Goal: Task Accomplishment & Management: Use online tool/utility

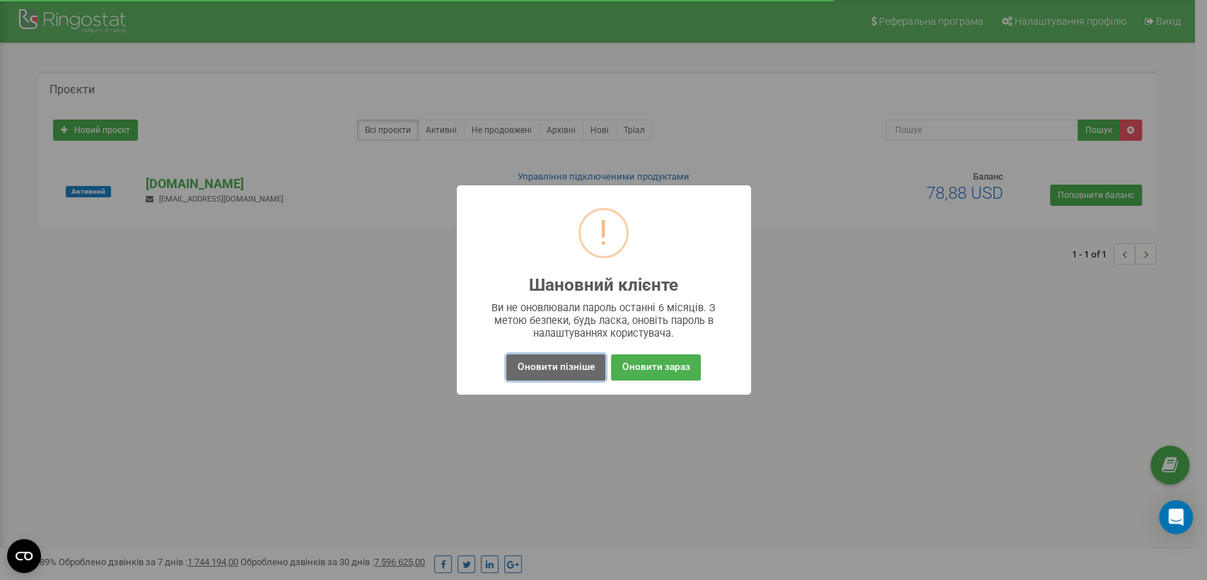
click at [555, 369] on button "Оновити пізніше" at bounding box center [555, 367] width 98 height 26
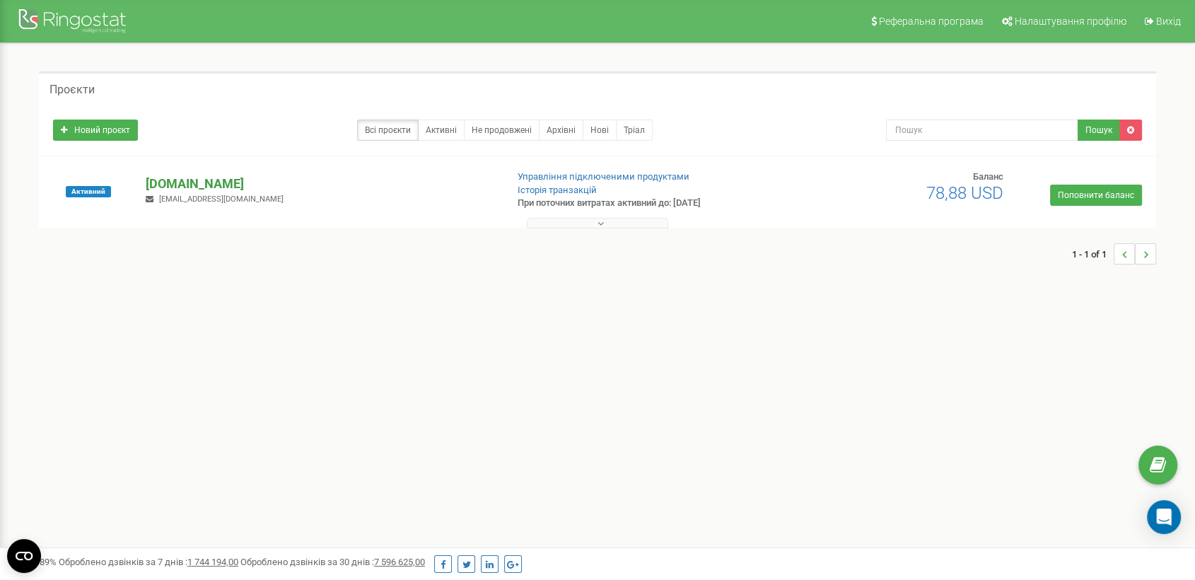
click at [158, 182] on p "[DOMAIN_NAME]" at bounding box center [320, 184] width 349 height 18
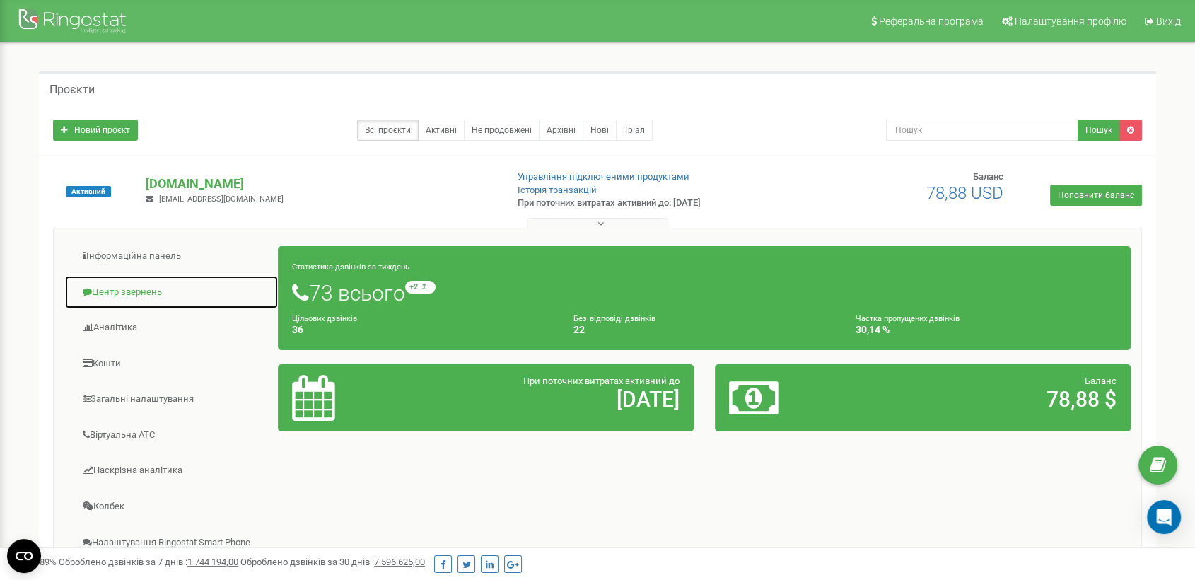
click at [152, 284] on link "Центр звернень" at bounding box center [171, 292] width 214 height 35
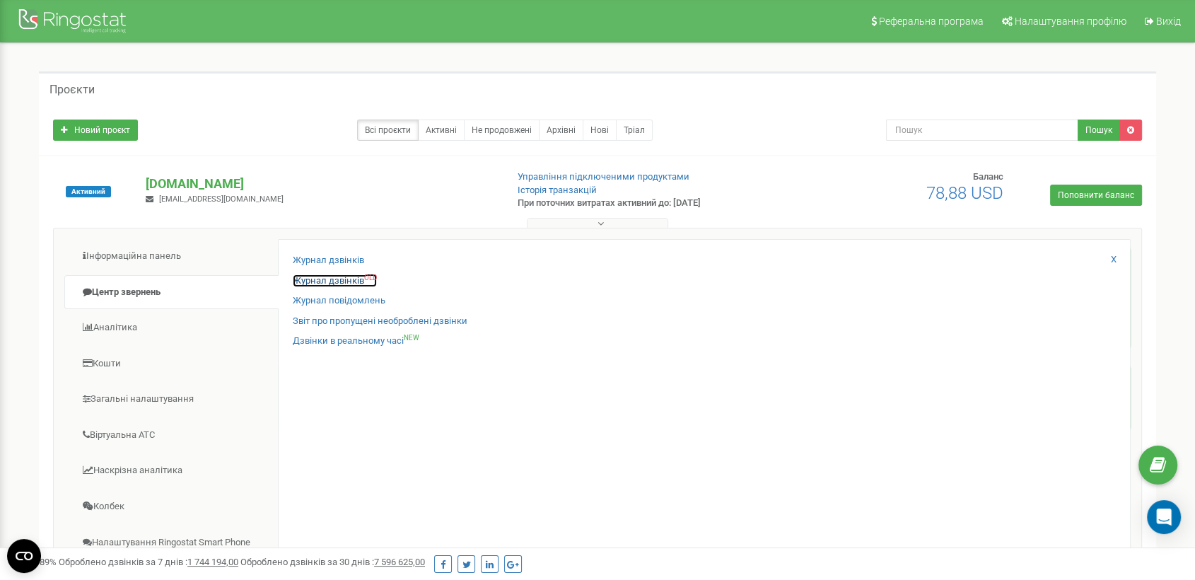
click at [301, 279] on link "Журнал дзвінків OLD" at bounding box center [335, 280] width 84 height 13
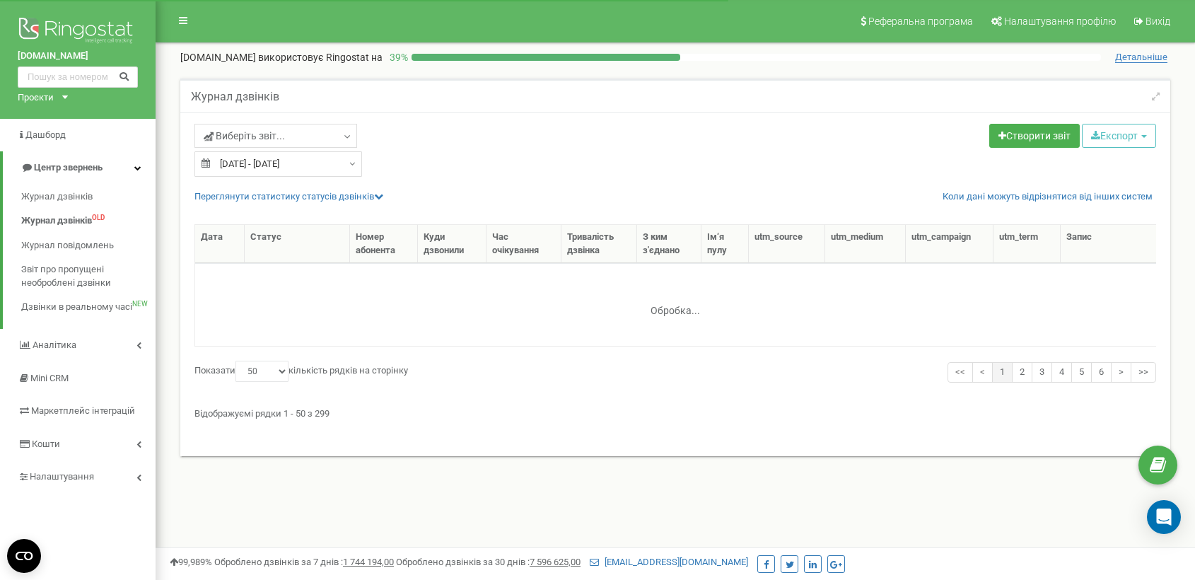
select select "50"
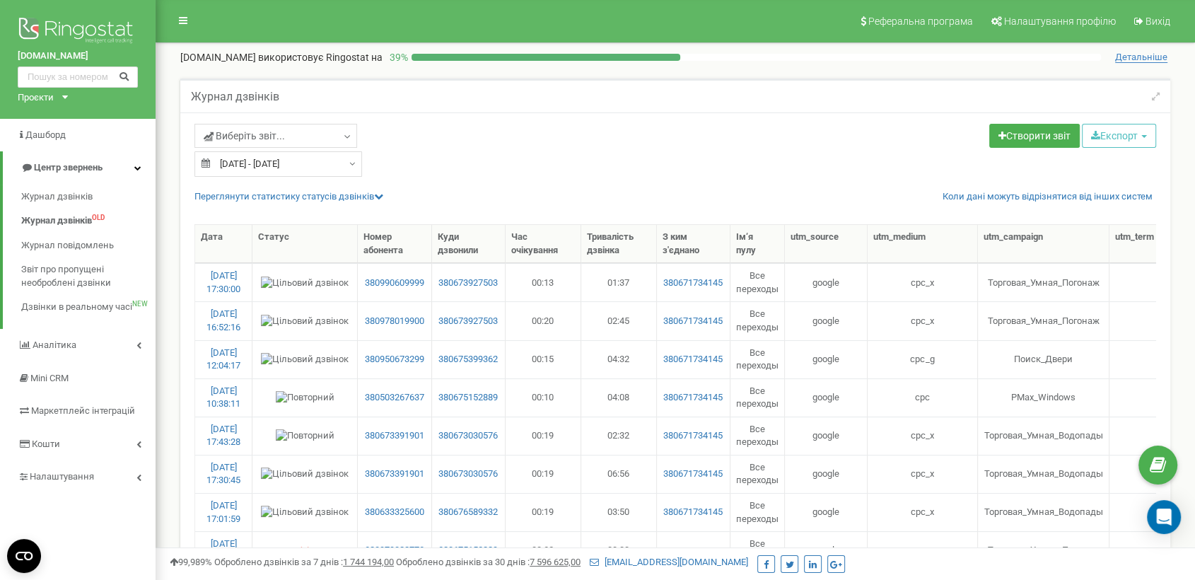
type input "[DATE]"
click at [232, 158] on input "[DATE] - [DATE]" at bounding box center [278, 163] width 168 height 25
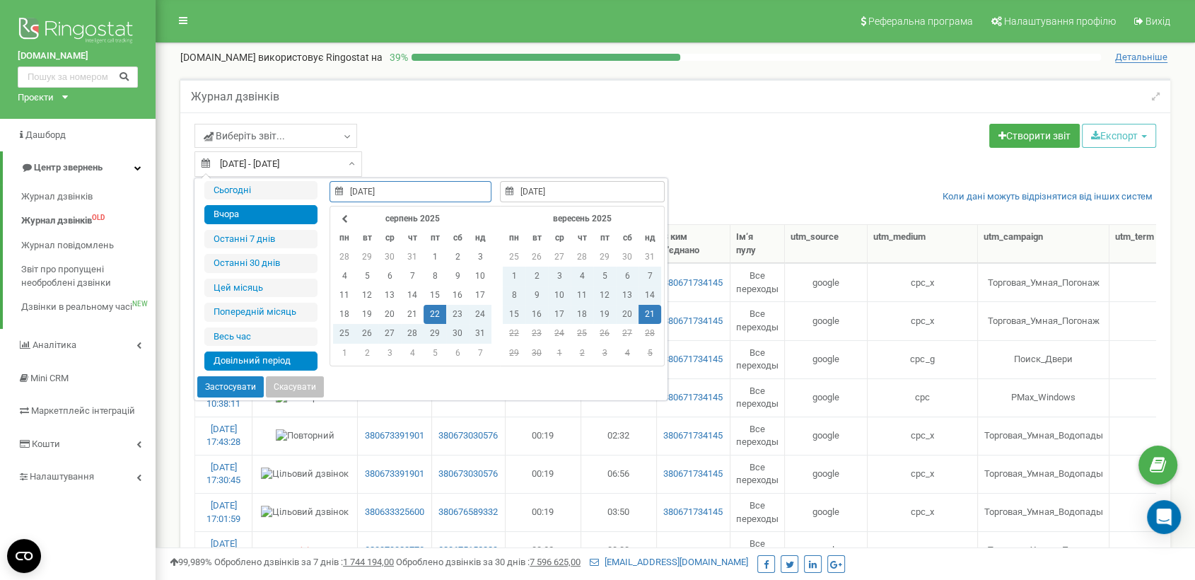
type input "[DATE]"
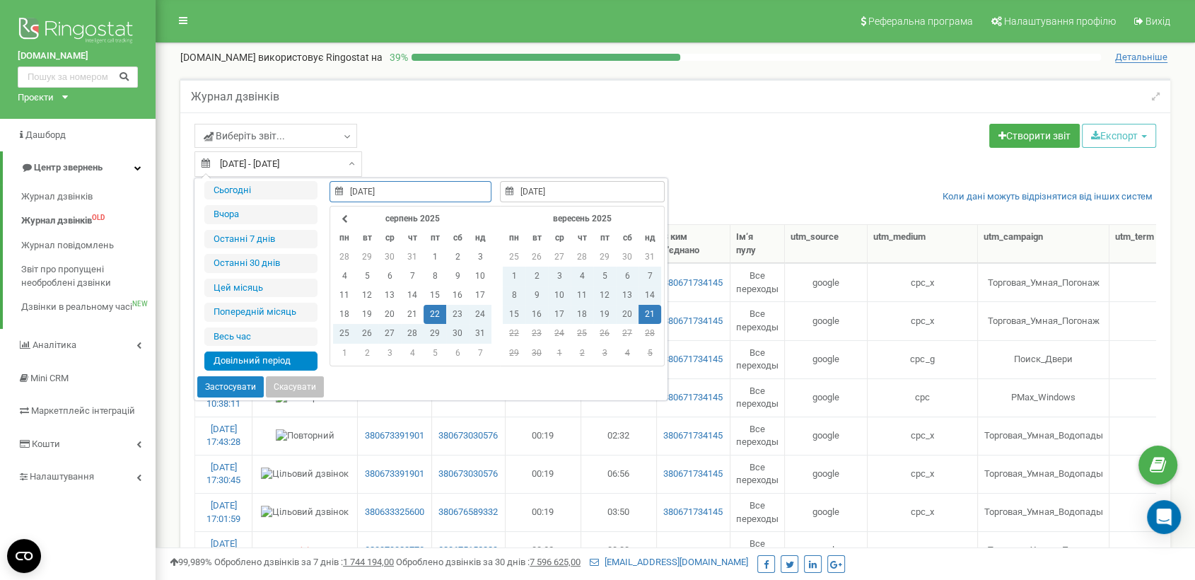
type input "[DATE] - [DATE]"
type input "[DATE]"
type input "[DATE] - [DATE]"
type input "01.08.2025"
type input "01.01.2025 - 21.09.2025"
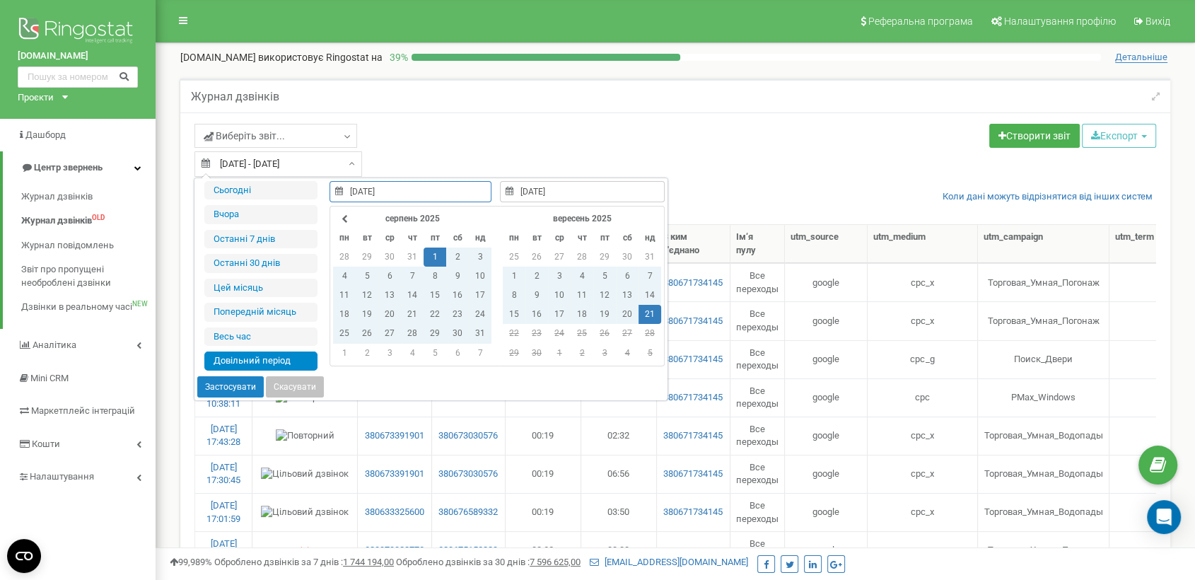
type input "01.01.2025"
click at [240, 165] on input "01.01.2025 - 21.09.2025" at bounding box center [278, 163] width 168 height 25
click at [261, 164] on input "01.01.2025 - 21.09.2025" at bounding box center [278, 163] width 168 height 25
type input "01.01.202 - 21.09.2025"
type input "18.08.2021"
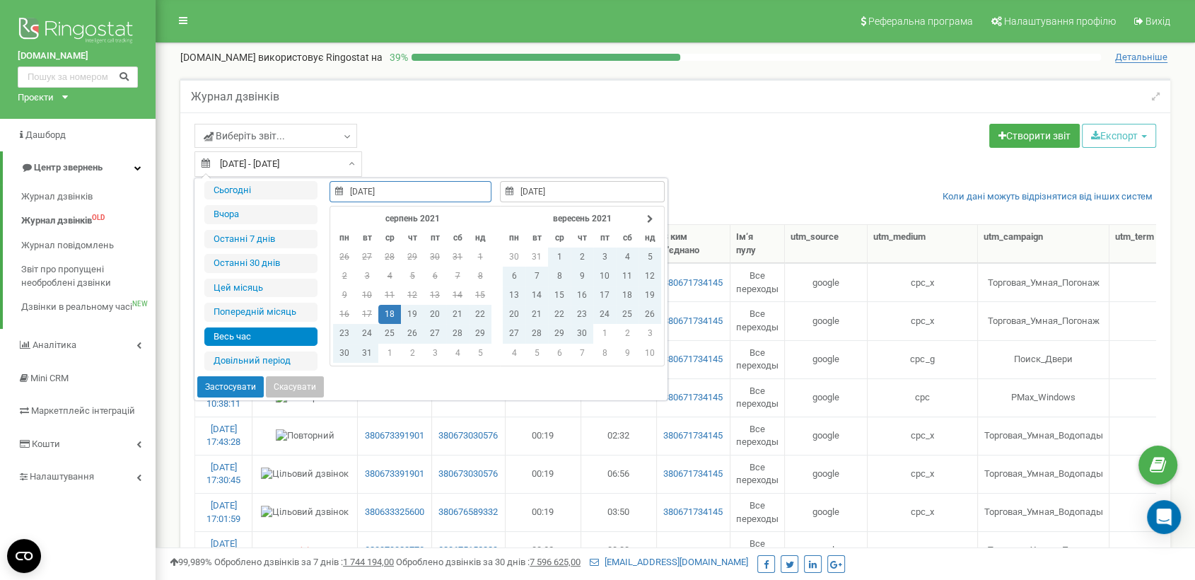
type input "01.01.2024 - 21.09.2025"
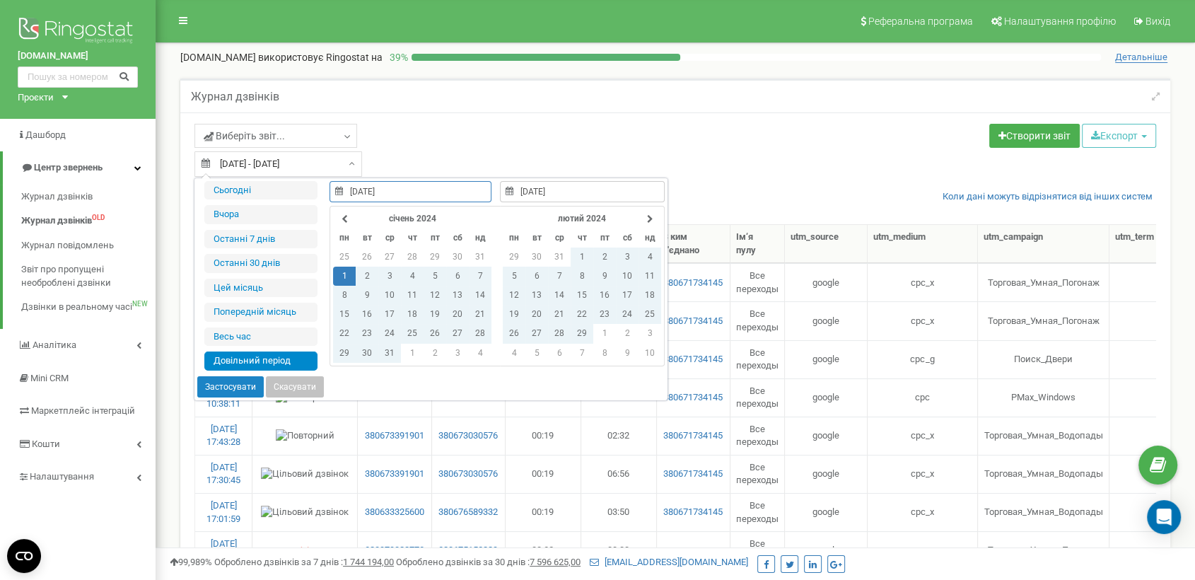
type input "01.01.2024"
type input "01.01.2024 - 21.09.2025"
click at [249, 383] on button "Застосувати" at bounding box center [230, 386] width 66 height 21
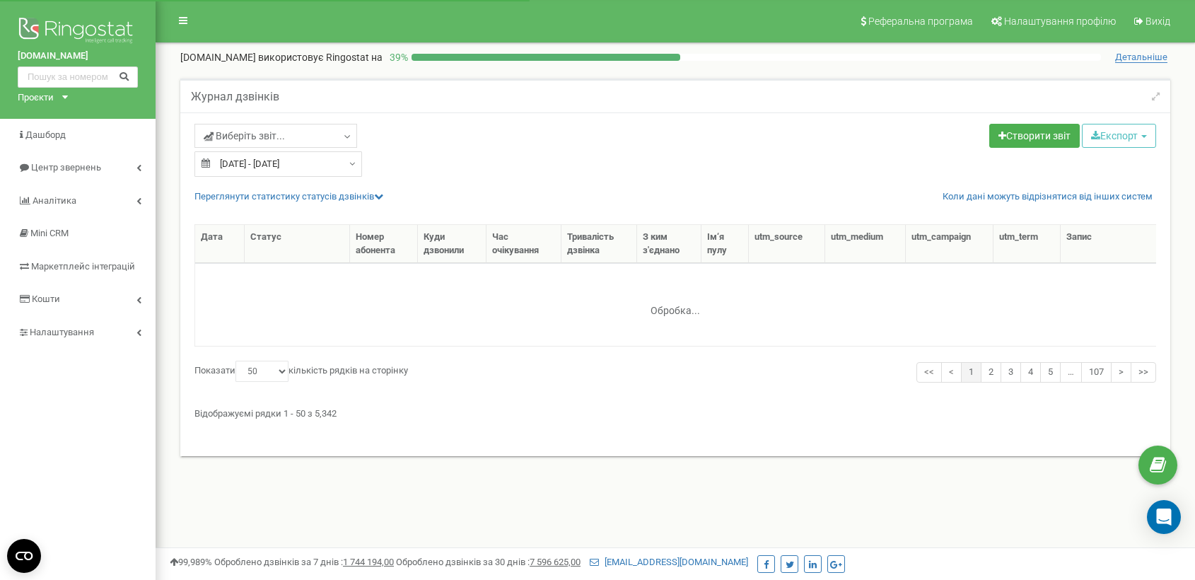
select select "50"
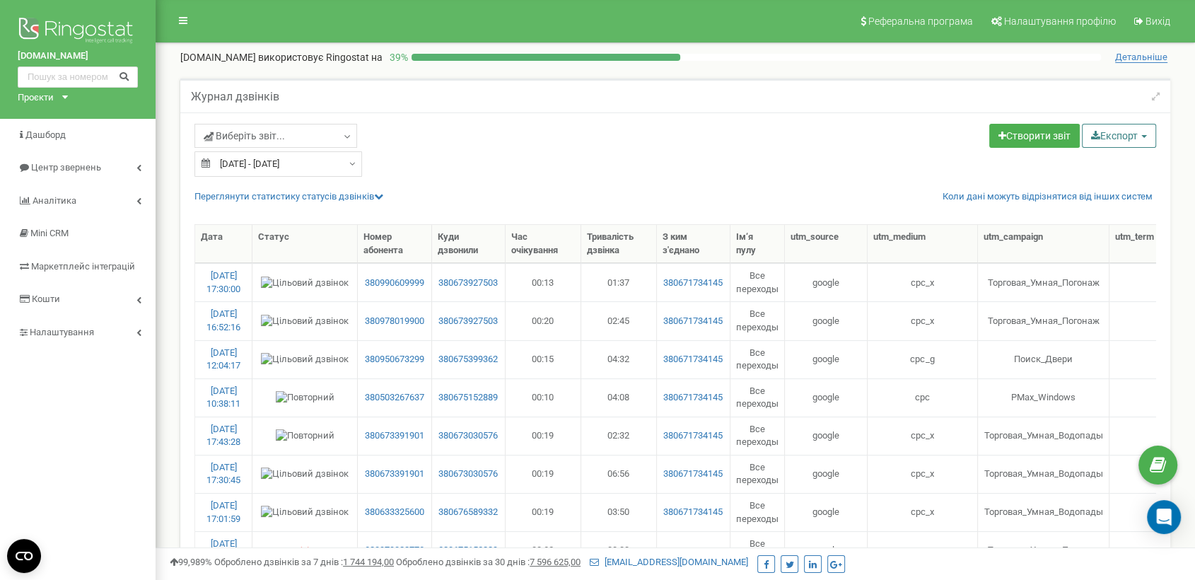
click at [1120, 134] on button "Експорт" at bounding box center [1119, 136] width 74 height 24
click at [1117, 190] on link "Excel (.xls)" at bounding box center [1139, 191] width 108 height 22
